Goal: Task Accomplishment & Management: Complete application form

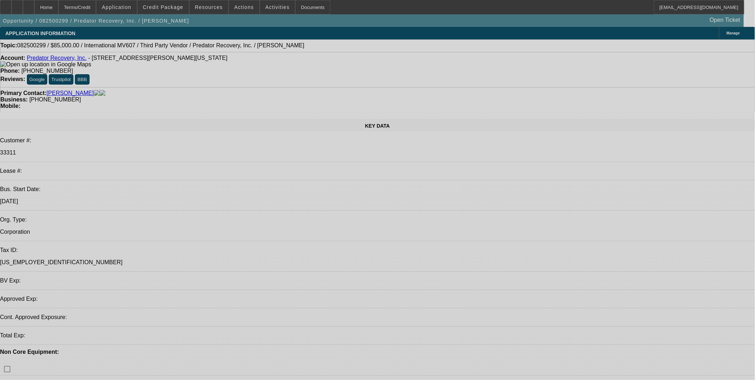
select select "0"
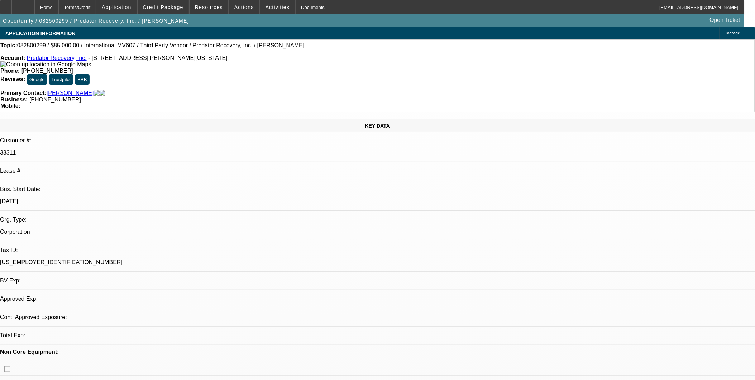
select select "0"
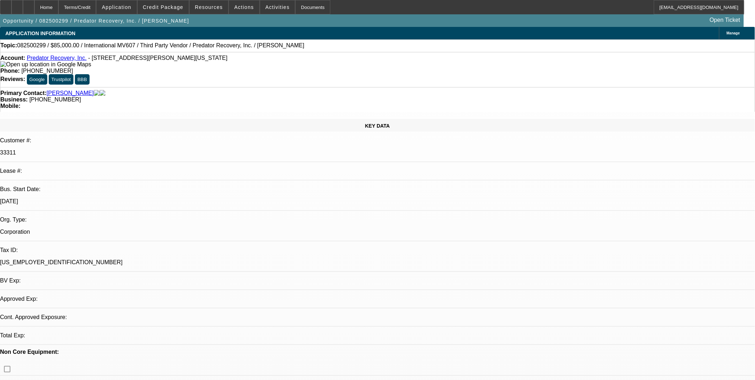
select select "0"
select select "1"
select select "6"
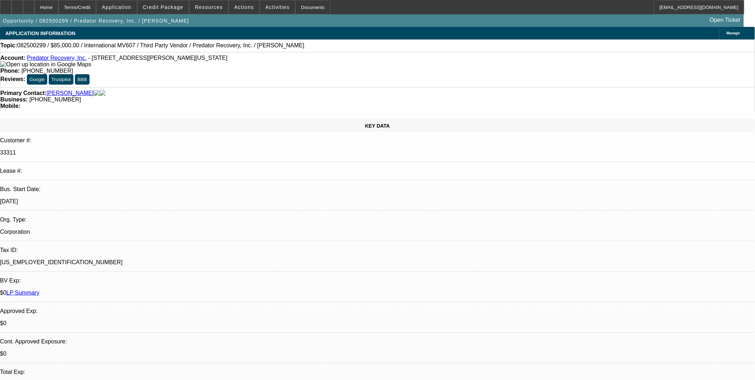
select select "1"
select select "6"
select select "1"
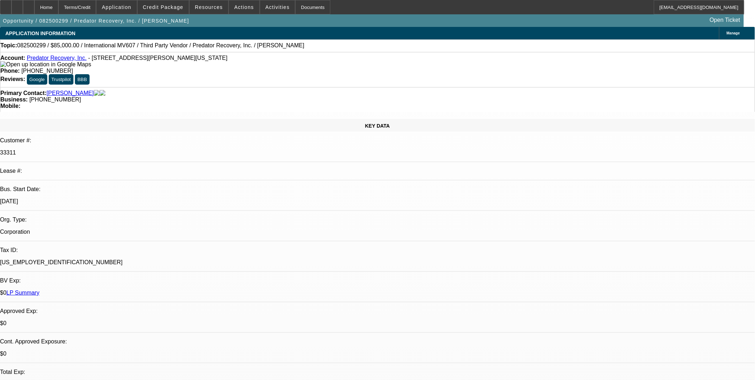
select select "6"
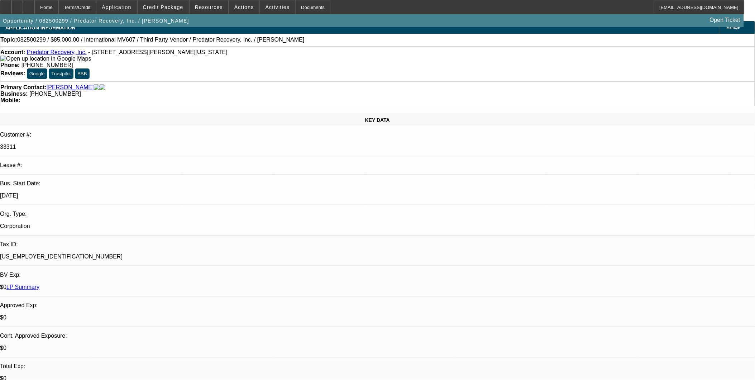
scroll to position [438, 0]
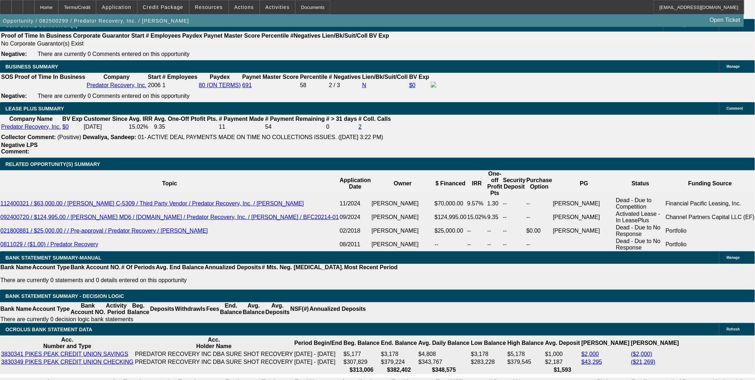
scroll to position [1194, 0]
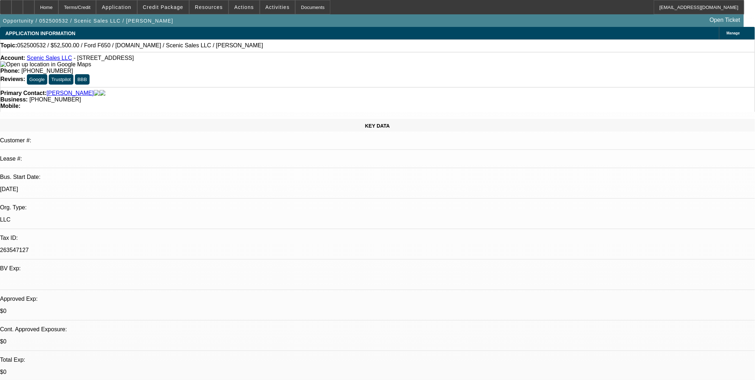
select select "0"
select select "0.1"
select select "0"
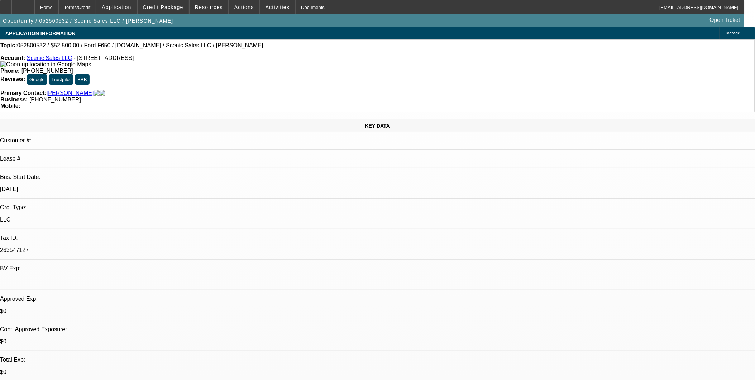
select select "0.1"
select select "0"
select select "0.1"
select select "0"
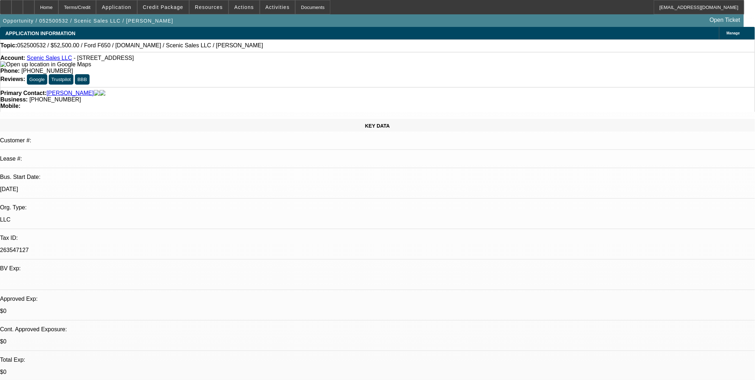
select select "0"
select select "0.1"
select select "1"
select select "3"
select select "4"
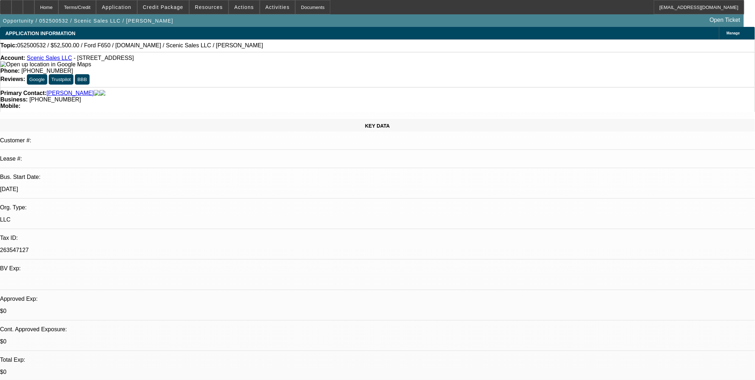
select select "1"
select select "4"
select select "1"
select select "3"
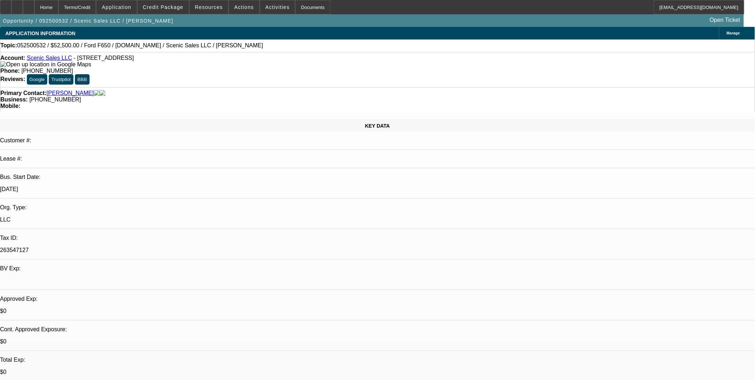
select select "4"
select select "1"
select select "3"
select select "4"
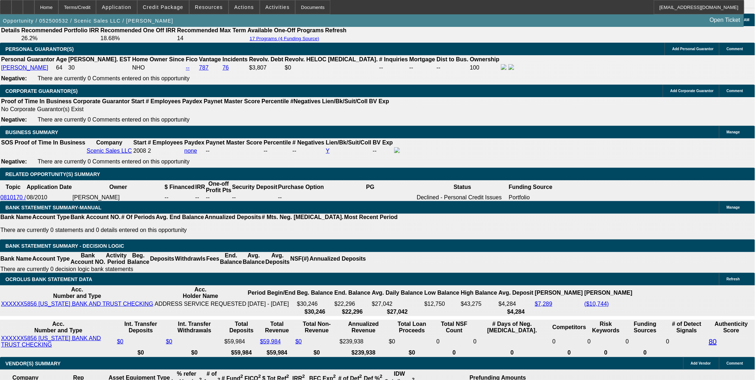
scroll to position [1075, 0]
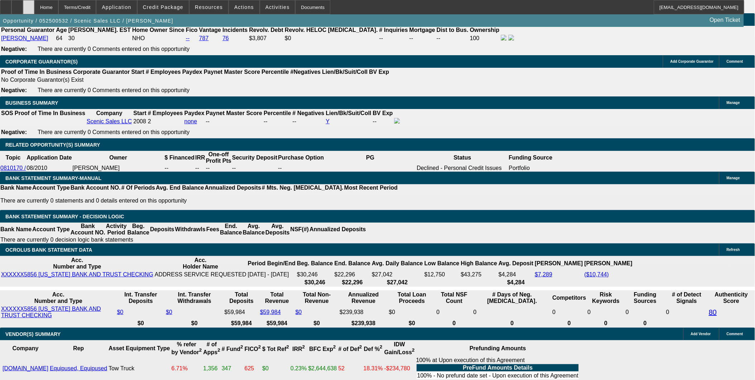
click at [34, 7] on div at bounding box center [28, 7] width 11 height 14
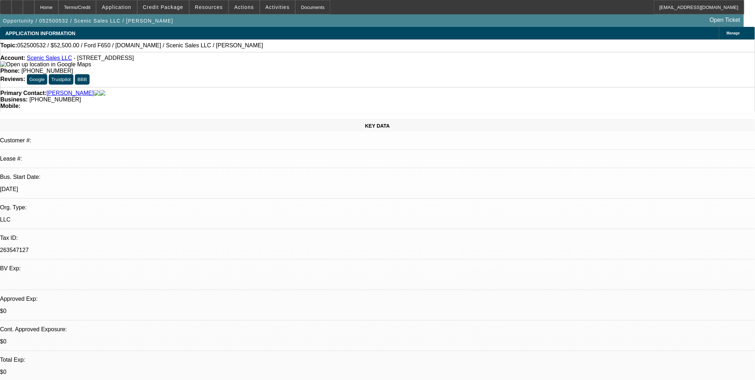
select select "0"
select select "0.1"
select select "0"
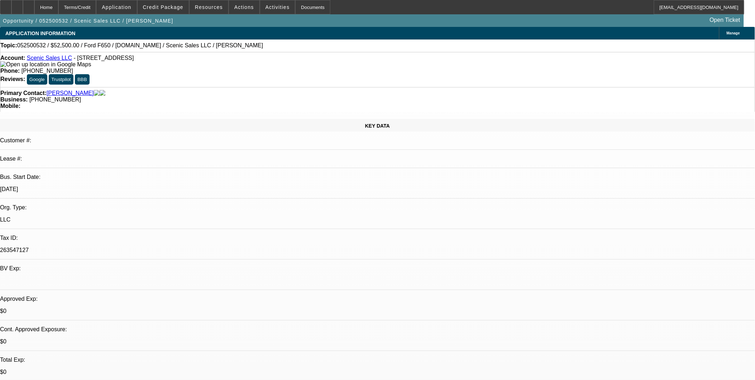
select select "0.1"
select select "0"
select select "0.1"
select select "0"
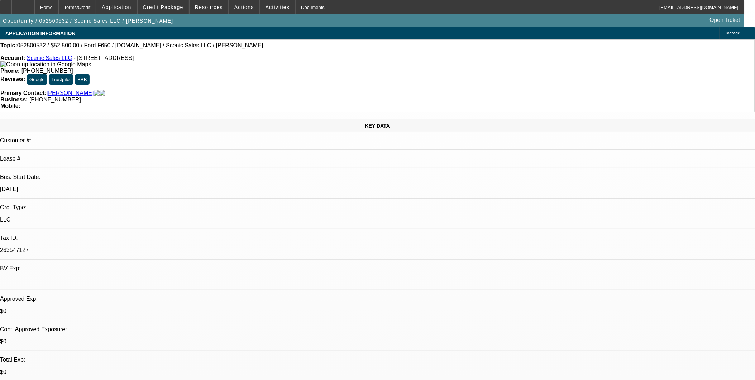
select select "0"
select select "0.1"
select select "1"
select select "3"
select select "4"
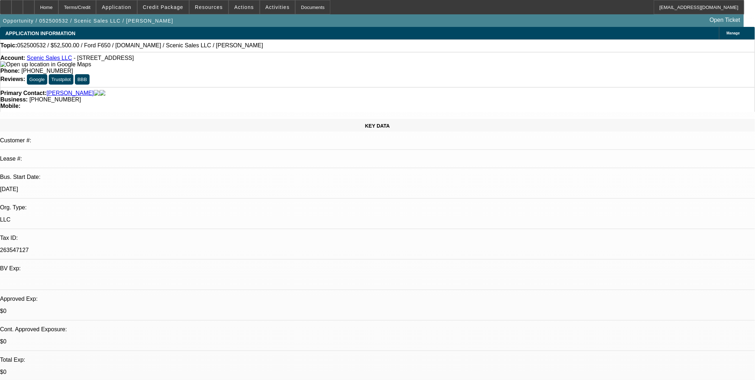
select select "1"
select select "4"
select select "1"
select select "3"
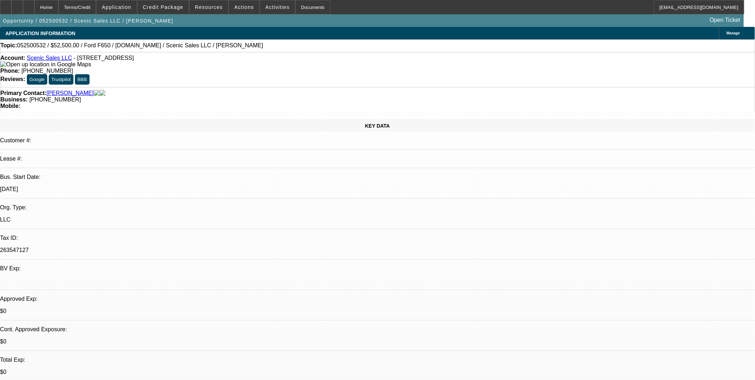
select select "4"
select select "1"
select select "3"
select select "4"
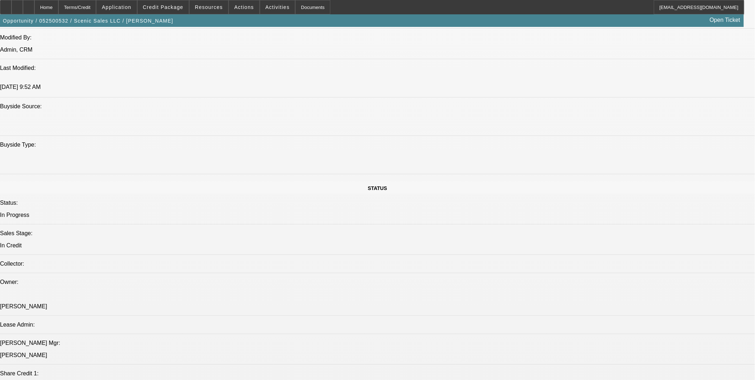
scroll to position [756, 0]
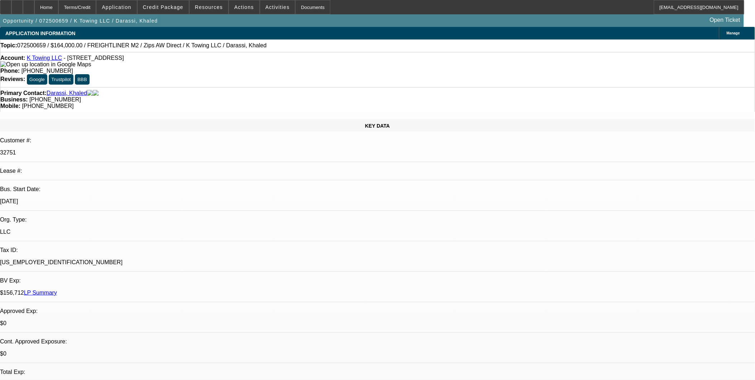
select select "0.2"
select select "0"
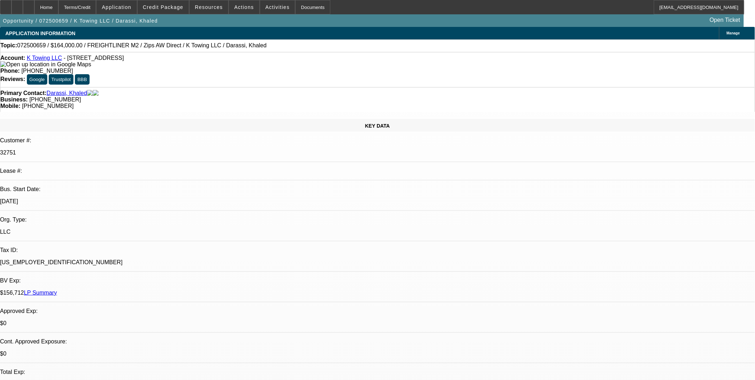
select select "0"
select select "2"
select select "0"
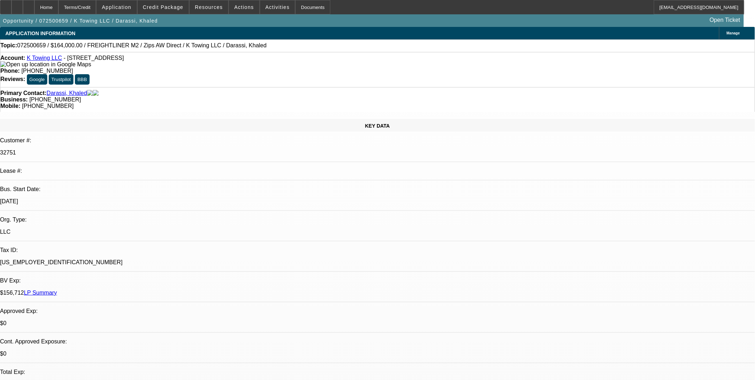
select select "0"
select select "1"
select select "6"
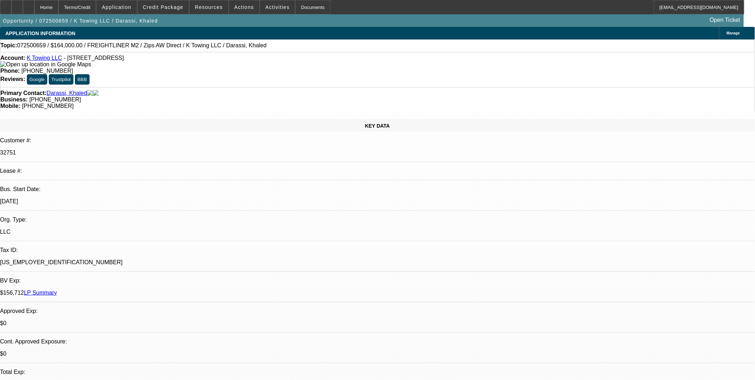
select select "1"
select select "6"
select select "1"
select select "2"
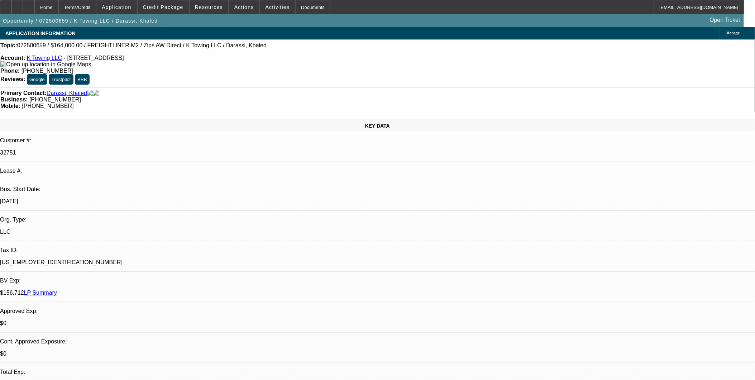
select select "6"
select select "1"
select select "2"
select select "1"
drag, startPoint x: 191, startPoint y: 48, endPoint x: 163, endPoint y: 48, distance: 27.2
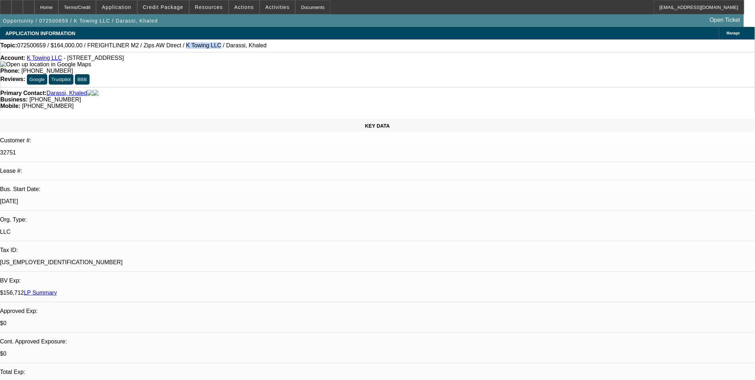
click at [163, 48] on span "072500659 / $164,000.00 / FREIGHTLINER M2 / Zips AW Direct / K Towing LLC / Dar…" at bounding box center [141, 45] width 249 height 6
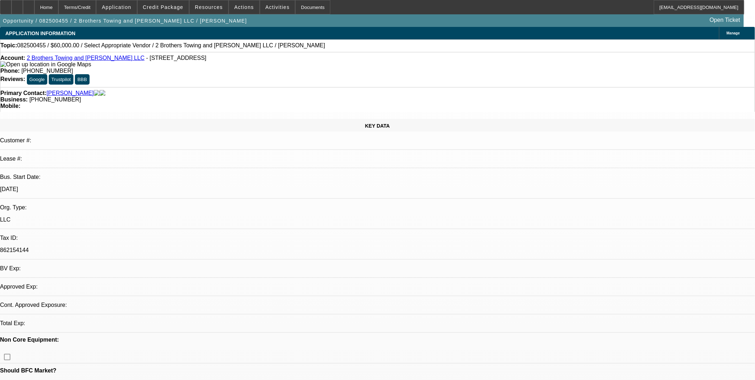
select select "0"
select select "2"
select select "0.1"
select select "1"
select select "2"
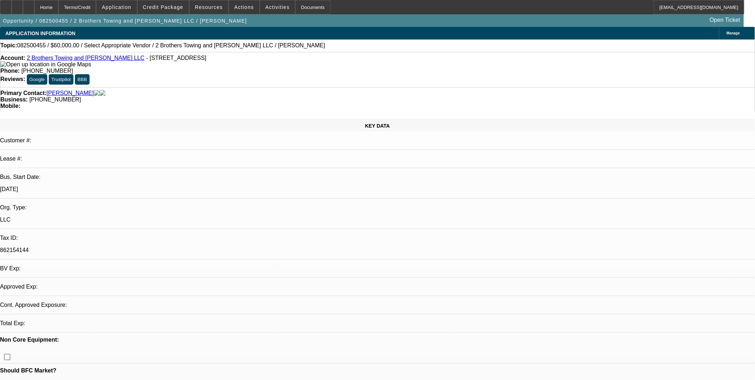
select select "4"
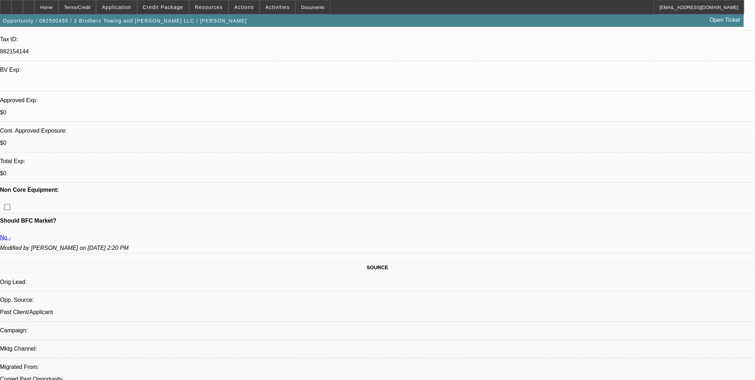
scroll to position [119, 0]
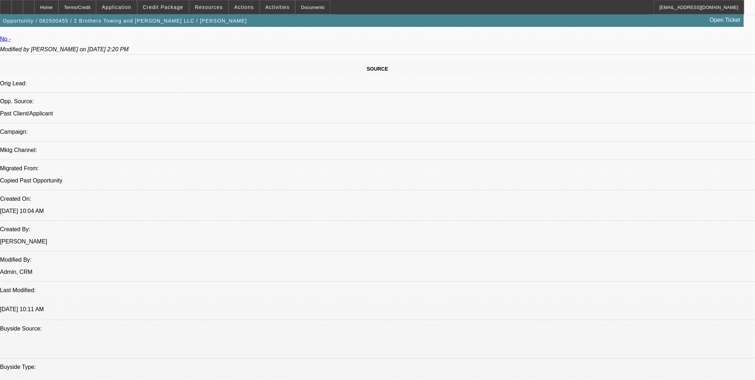
scroll to position [358, 0]
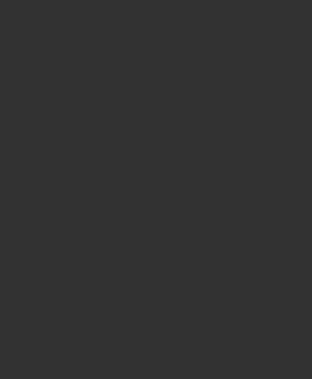
select select "0"
select select "2"
select select "0.1"
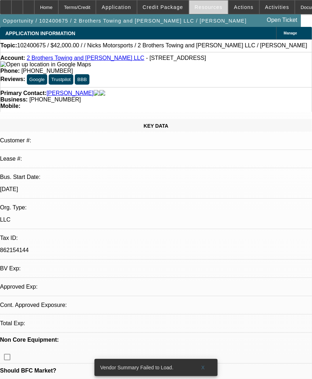
select select "1"
select select "2"
select select "4"
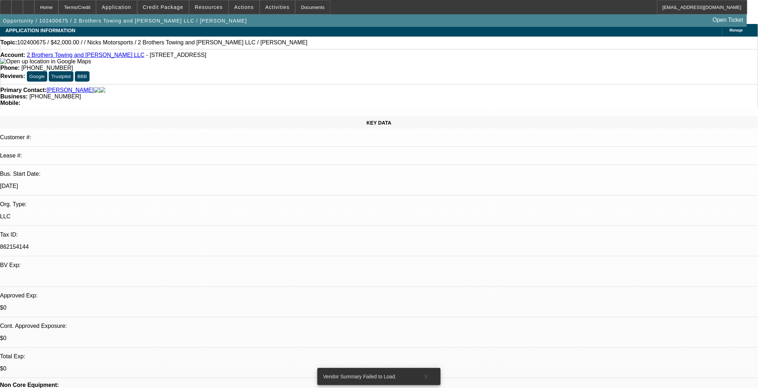
drag, startPoint x: 445, startPoint y: 225, endPoint x: 437, endPoint y: 239, distance: 15.7
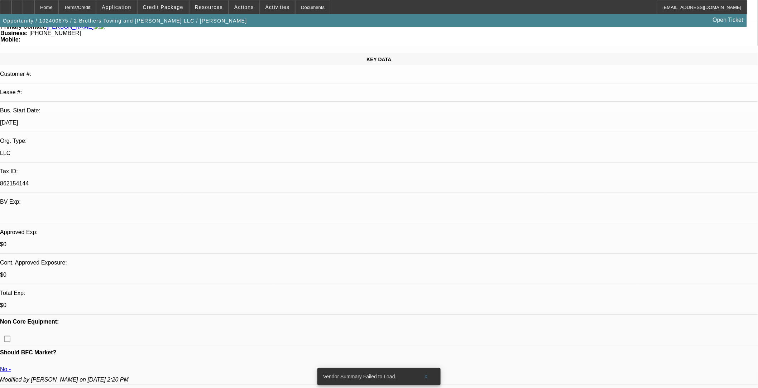
scroll to position [48, 0]
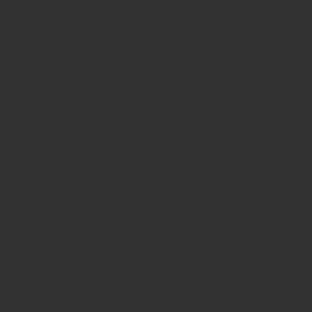
select select "0"
select select "2"
select select "0.1"
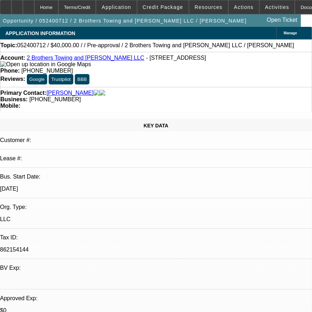
select select "1"
select select "2"
select select "4"
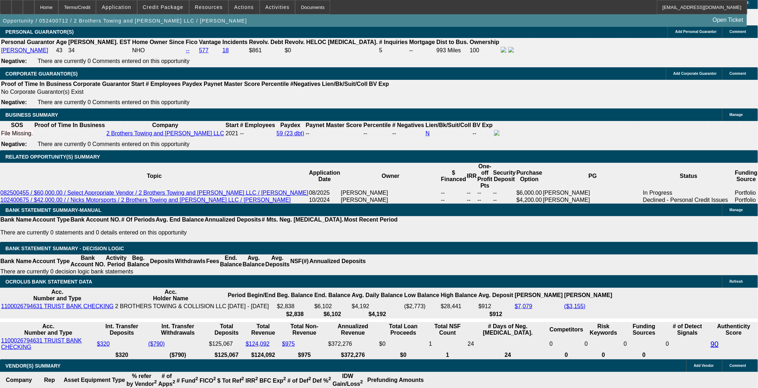
scroll to position [1115, 0]
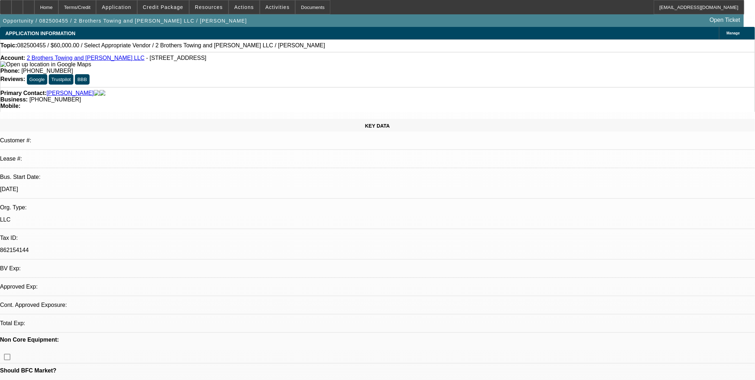
select select "0"
select select "2"
select select "0.1"
select select "1"
select select "2"
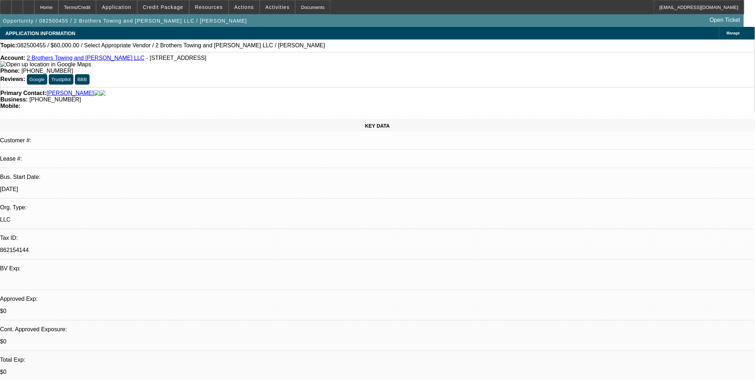
select select "4"
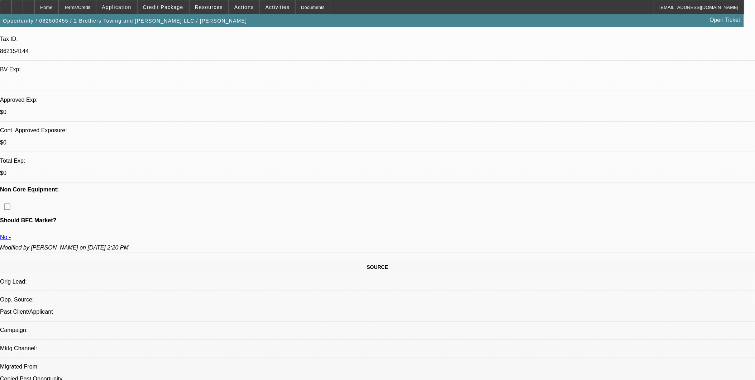
scroll to position [119, 0]
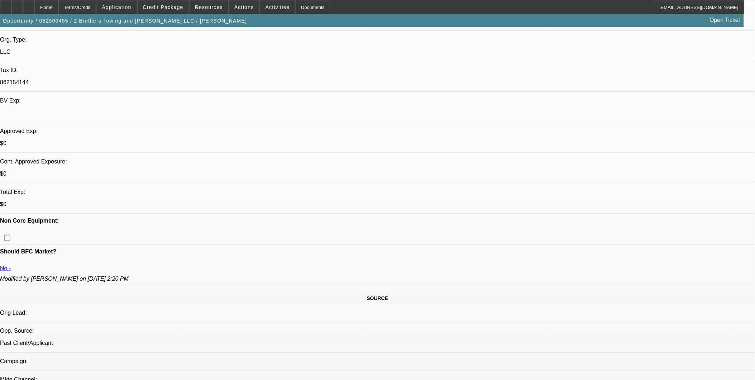
scroll to position [239, 0]
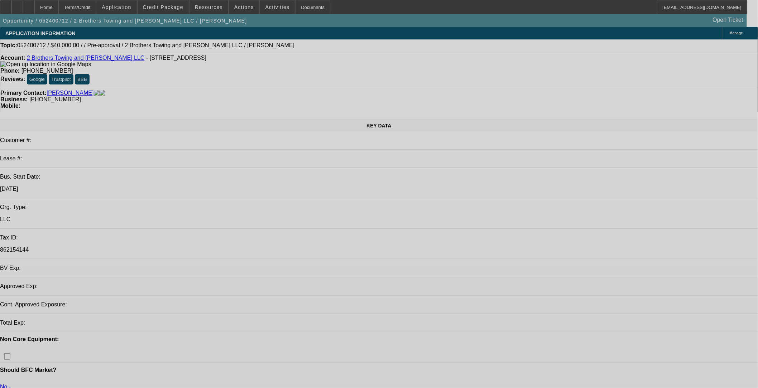
select select "0"
select select "2"
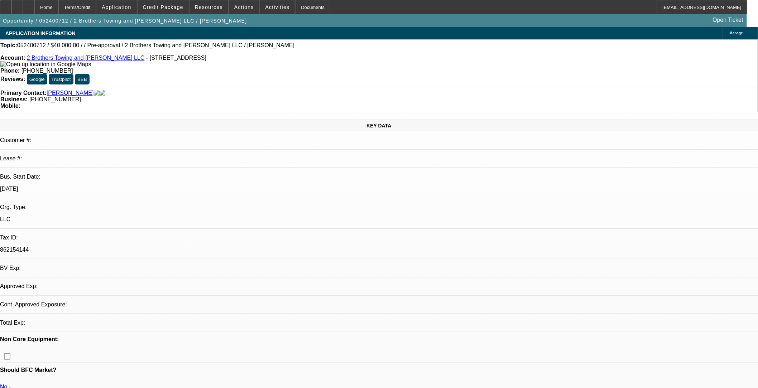
select select "0.1"
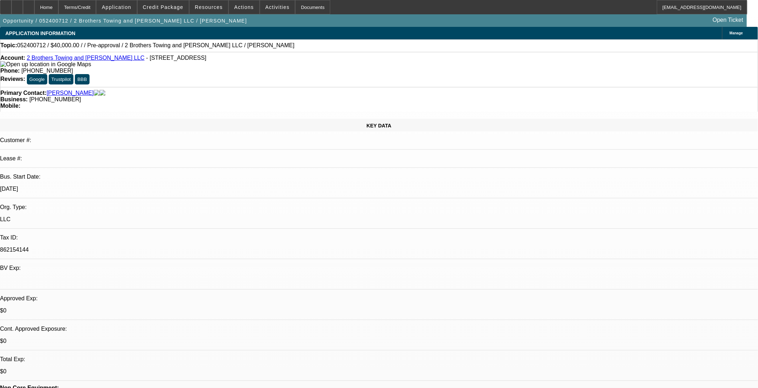
select select "1"
select select "2"
select select "4"
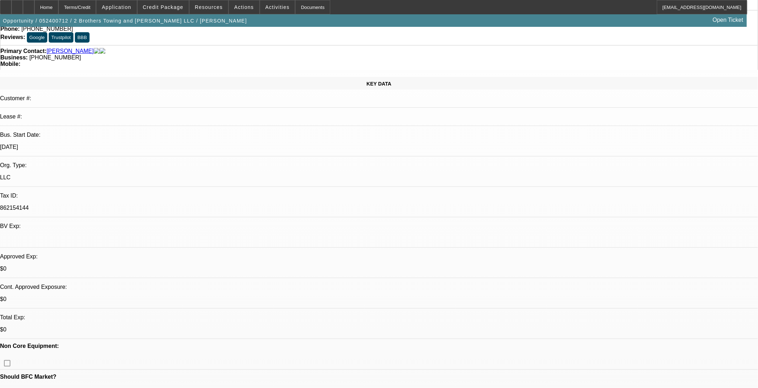
scroll to position [40, 0]
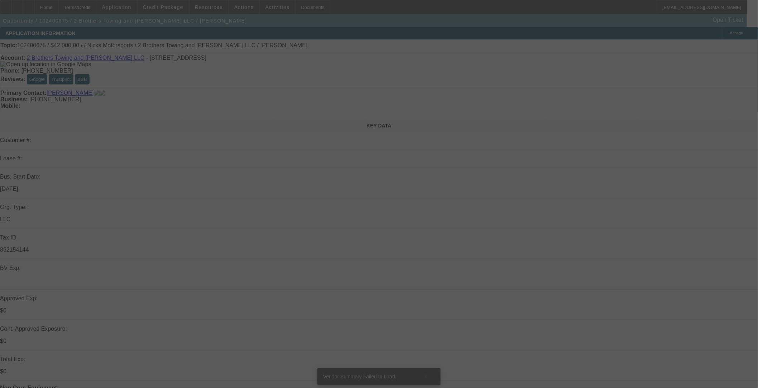
select select "0"
select select "2"
select select "0.1"
select select "4"
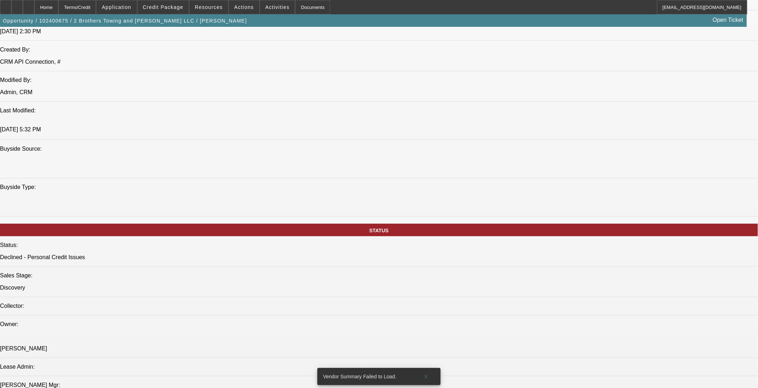
scroll to position [637, 0]
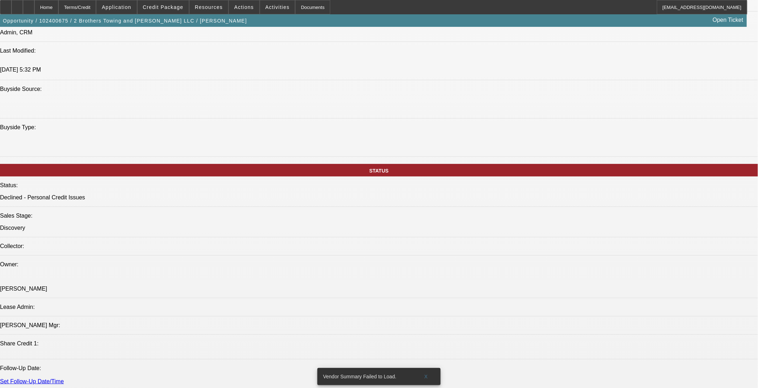
drag, startPoint x: 283, startPoint y: 138, endPoint x: 291, endPoint y: 141, distance: 8.7
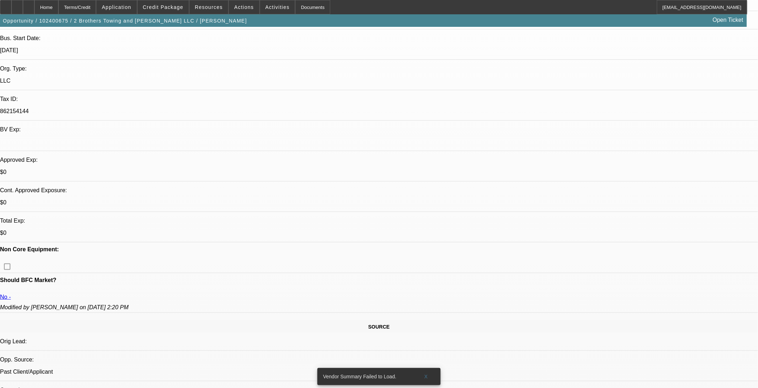
scroll to position [80, 0]
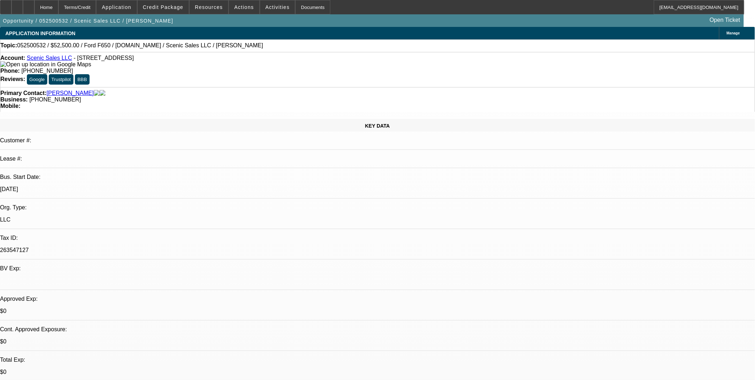
select select "0"
select select "0.1"
select select "0"
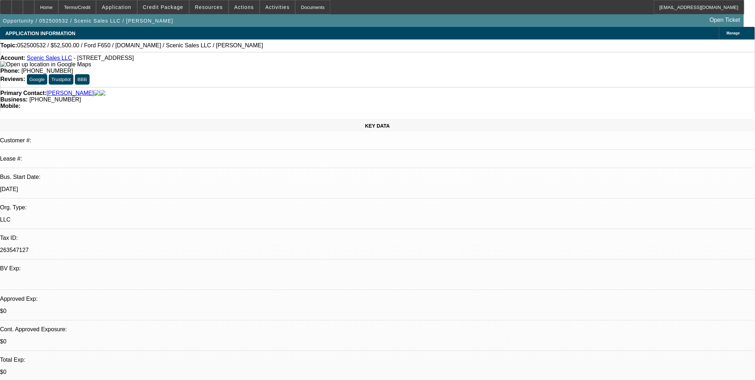
select select "0.1"
select select "0"
select select "0.1"
select select "0"
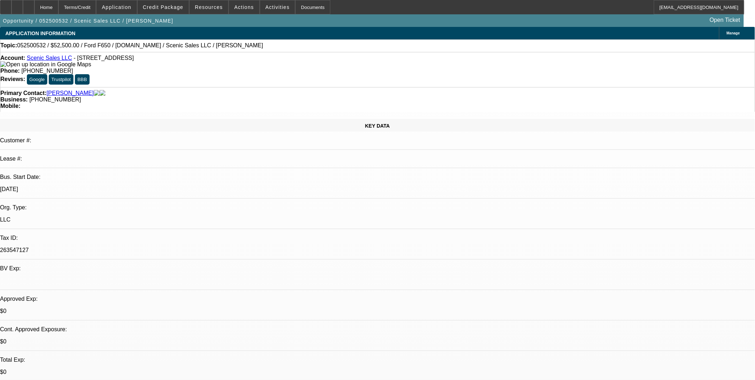
select select "0"
select select "0.1"
select select "1"
select select "3"
select select "4"
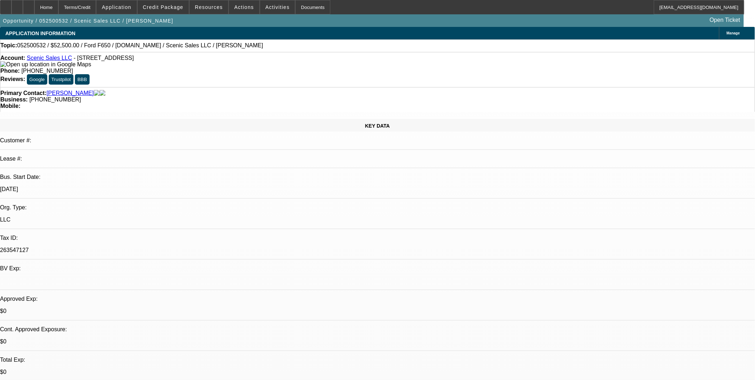
select select "1"
select select "4"
select select "1"
select select "3"
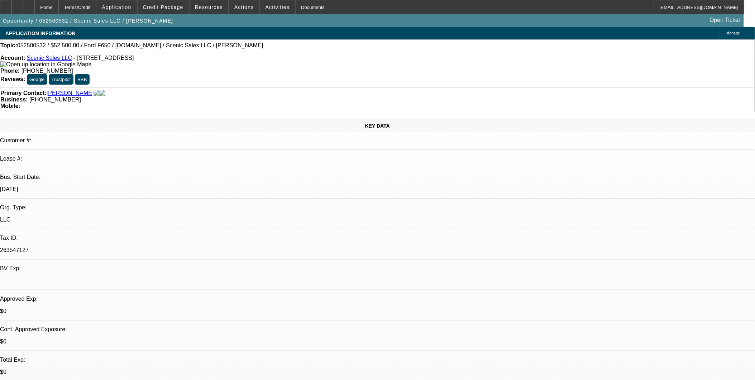
select select "4"
select select "1"
select select "3"
select select "4"
drag, startPoint x: 296, startPoint y: 266, endPoint x: 288, endPoint y: 266, distance: 7.9
